Goal: Navigation & Orientation: Find specific page/section

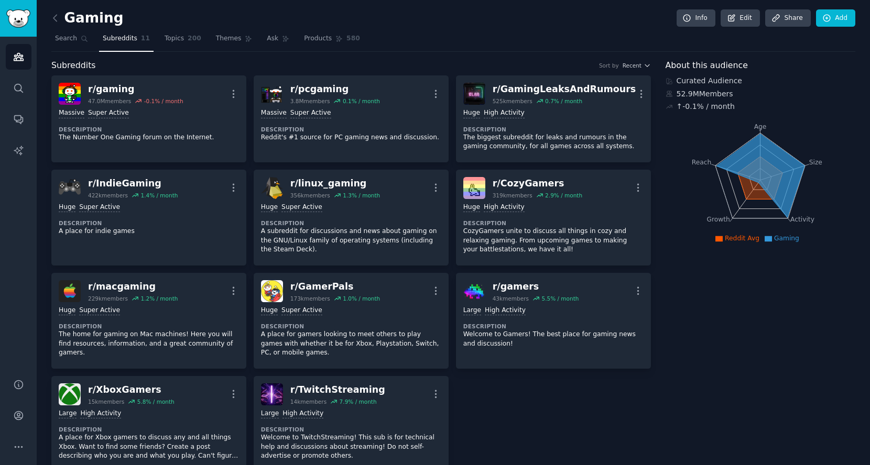
click at [58, 25] on link at bounding box center [57, 18] width 13 height 17
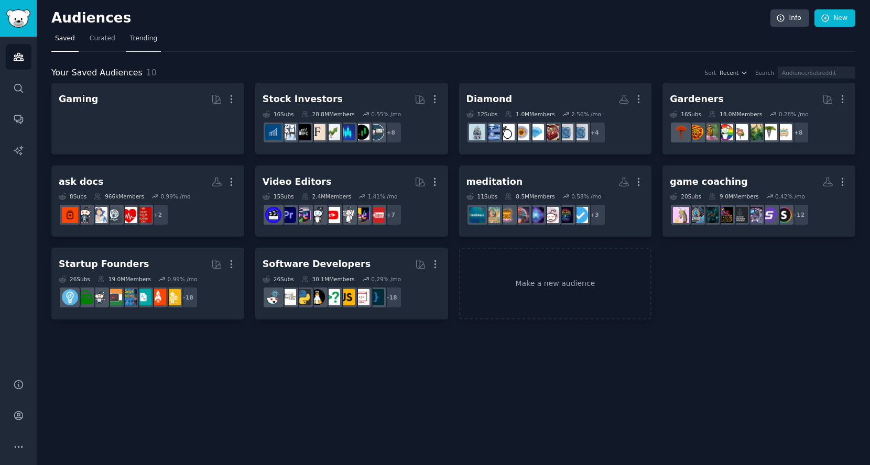
click at [130, 38] on span "Trending" at bounding box center [143, 38] width 27 height 9
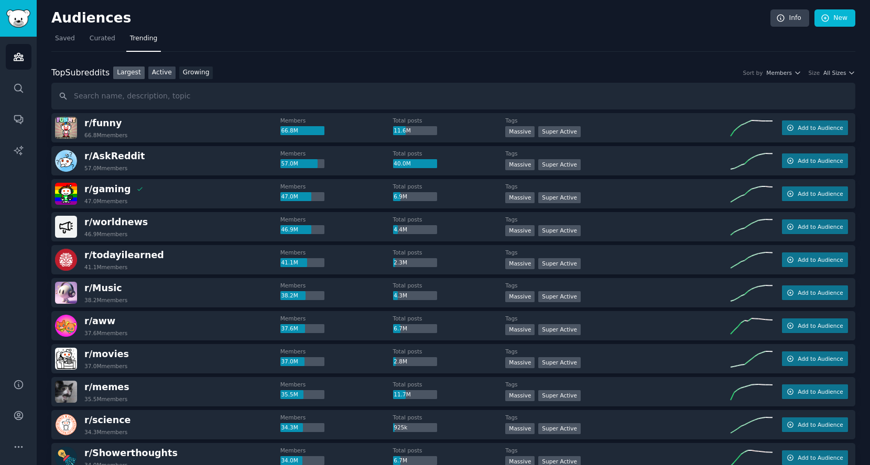
click at [169, 70] on link "Active" at bounding box center [161, 73] width 27 height 13
